Goal: Ask a question

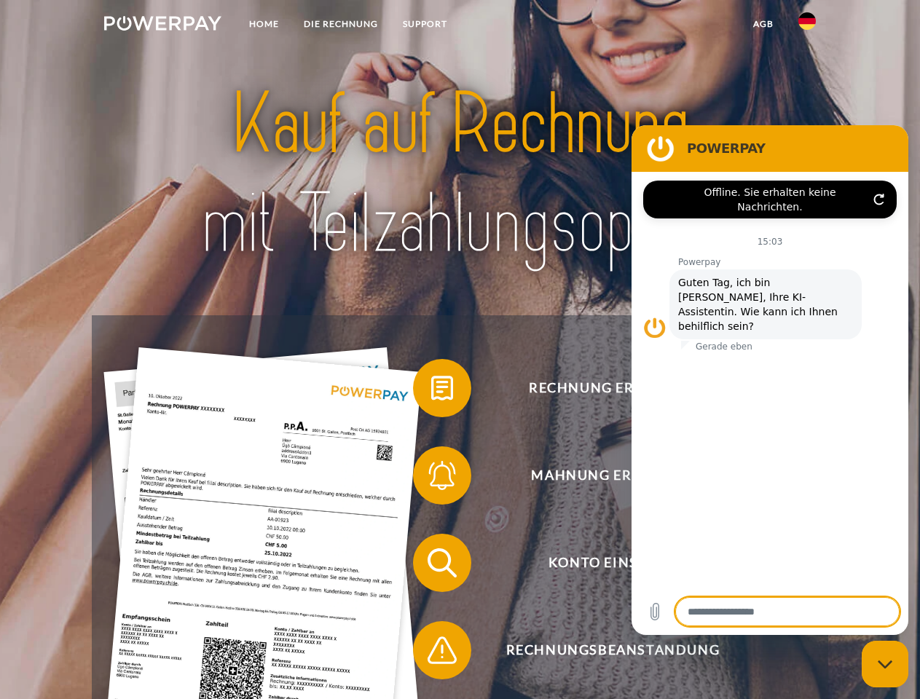
click at [162, 25] on img at bounding box center [162, 23] width 117 height 15
click at [807, 25] on img at bounding box center [806, 20] width 17 height 17
click at [762, 24] on link "agb" at bounding box center [763, 24] width 45 height 26
click at [431, 391] on span at bounding box center [420, 388] width 73 height 73
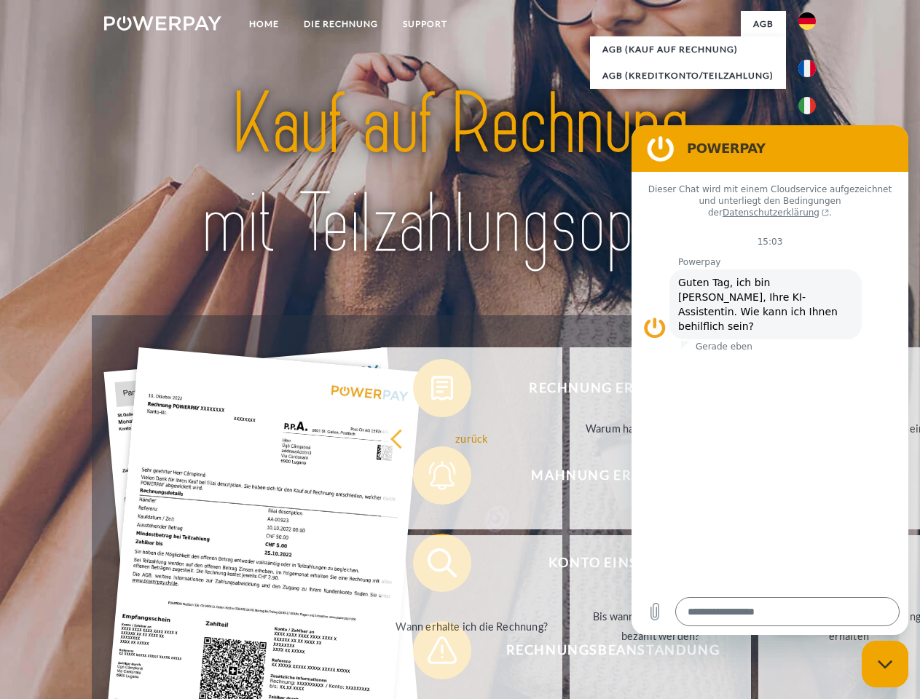
click at [431, 478] on div "Rechnung erhalten? Mahnung erhalten? Konto einsehen" at bounding box center [459, 606] width 735 height 583
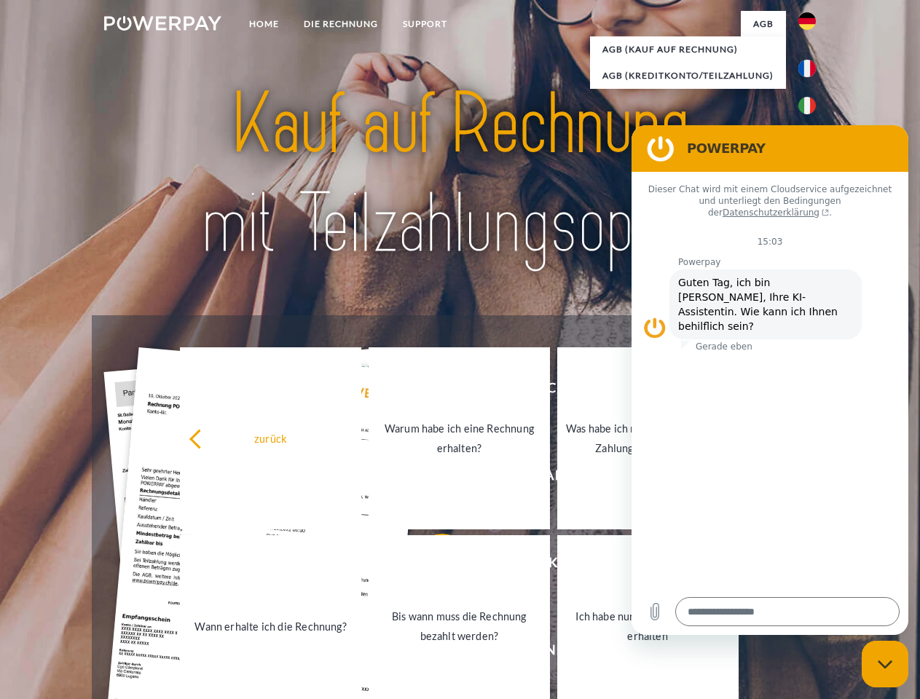
click at [431, 566] on link "Bis wann muss die Rechnung bezahlt werden?" at bounding box center [458, 626] width 181 height 182
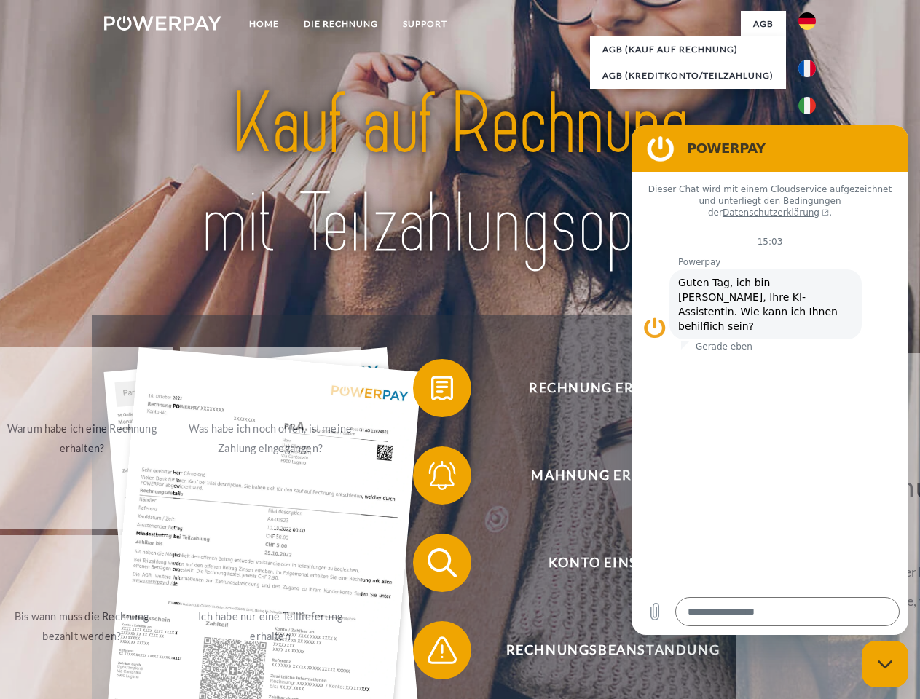
click at [431, 653] on span at bounding box center [420, 650] width 73 height 73
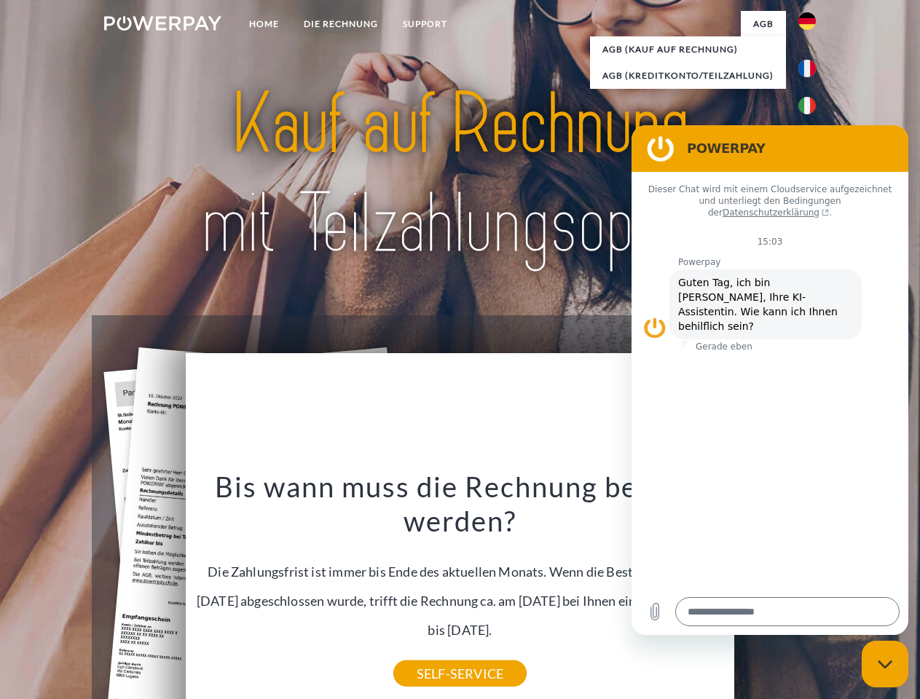
click at [885, 664] on icon "Messaging-Fenster schließen" at bounding box center [884, 664] width 15 height 9
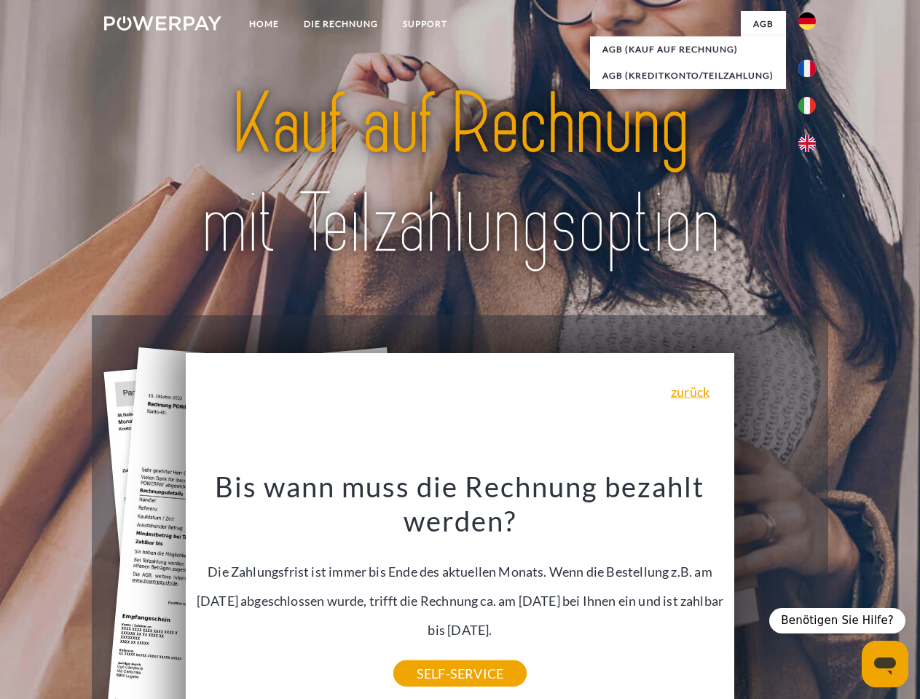
type textarea "*"
